Goal: Obtain resource: Download file/media

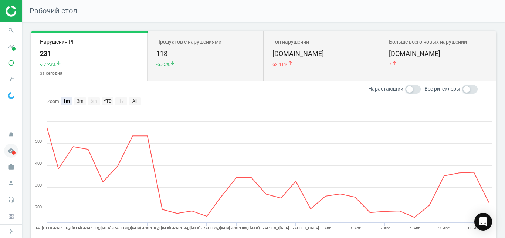
click at [9, 152] on icon "cloud_done" at bounding box center [11, 151] width 14 height 14
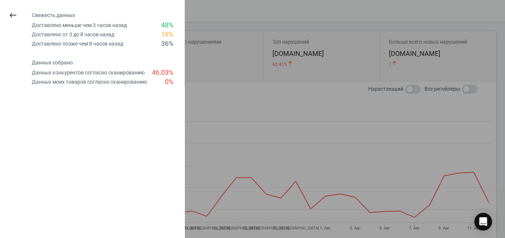
click at [210, 72] on div at bounding box center [252, 119] width 505 height 238
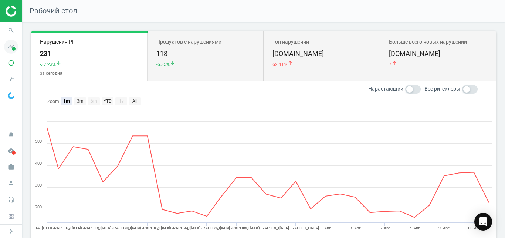
click at [11, 46] on icon "timeline" at bounding box center [11, 47] width 14 height 14
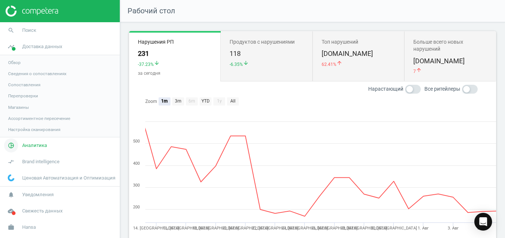
click at [36, 145] on span "Аналитика" at bounding box center [34, 145] width 25 height 7
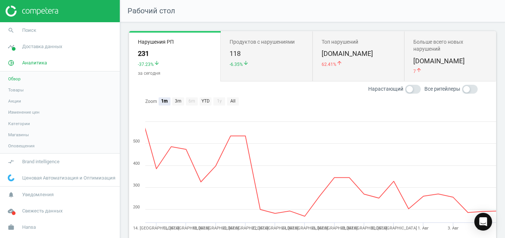
click at [17, 88] on span "Товары" at bounding box center [16, 90] width 16 height 6
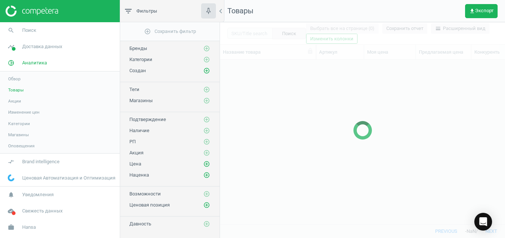
scroll to position [152, 279]
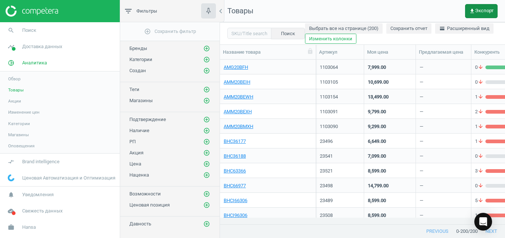
click at [477, 8] on span "get_app Экспорт" at bounding box center [481, 11] width 24 height 6
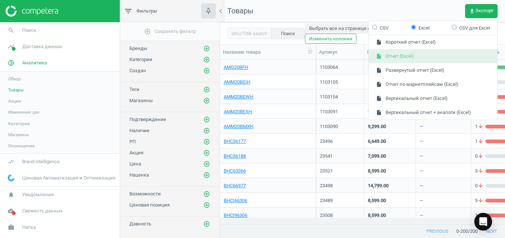
click at [438, 57] on button "insert_drive_file Отчет (Excel)" at bounding box center [433, 56] width 129 height 14
